Goal: Task Accomplishment & Management: Complete application form

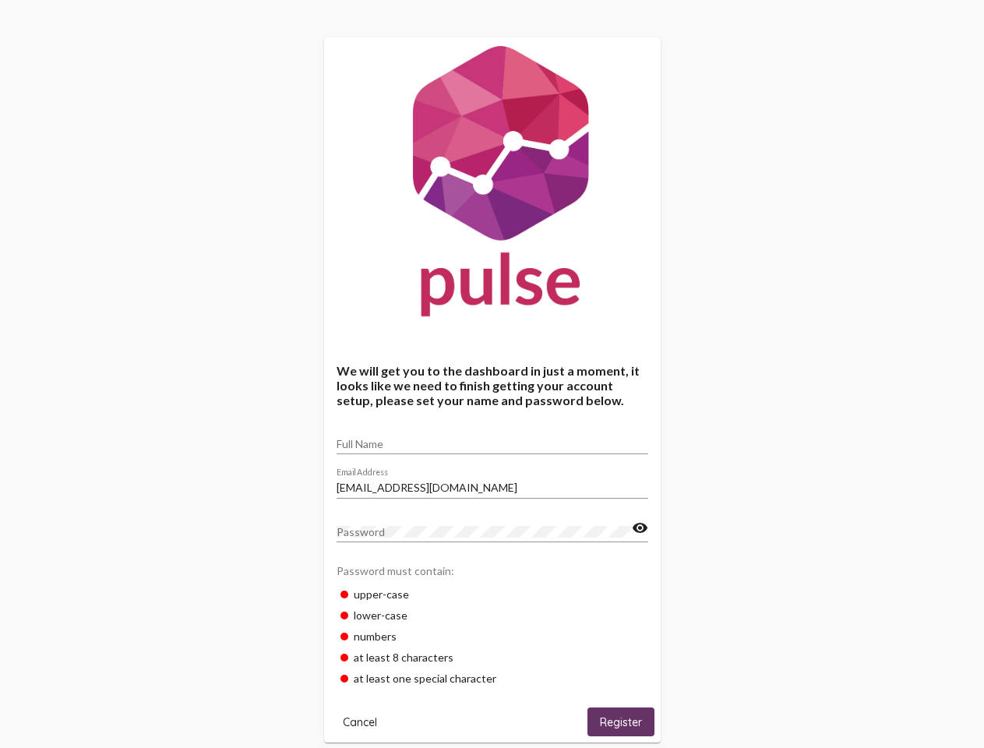
click at [493, 439] on input "Full Name" at bounding box center [493, 444] width 312 height 12
click at [493, 483] on input "[EMAIL_ADDRESS][DOMAIN_NAME]" at bounding box center [493, 488] width 312 height 12
click at [640, 528] on mat-icon "visibility" at bounding box center [640, 528] width 16 height 19
click at [360, 722] on span "Cancel" at bounding box center [360, 723] width 34 height 14
click at [621, 722] on span "Register" at bounding box center [621, 723] width 42 height 14
